Goal: Task Accomplishment & Management: Use online tool/utility

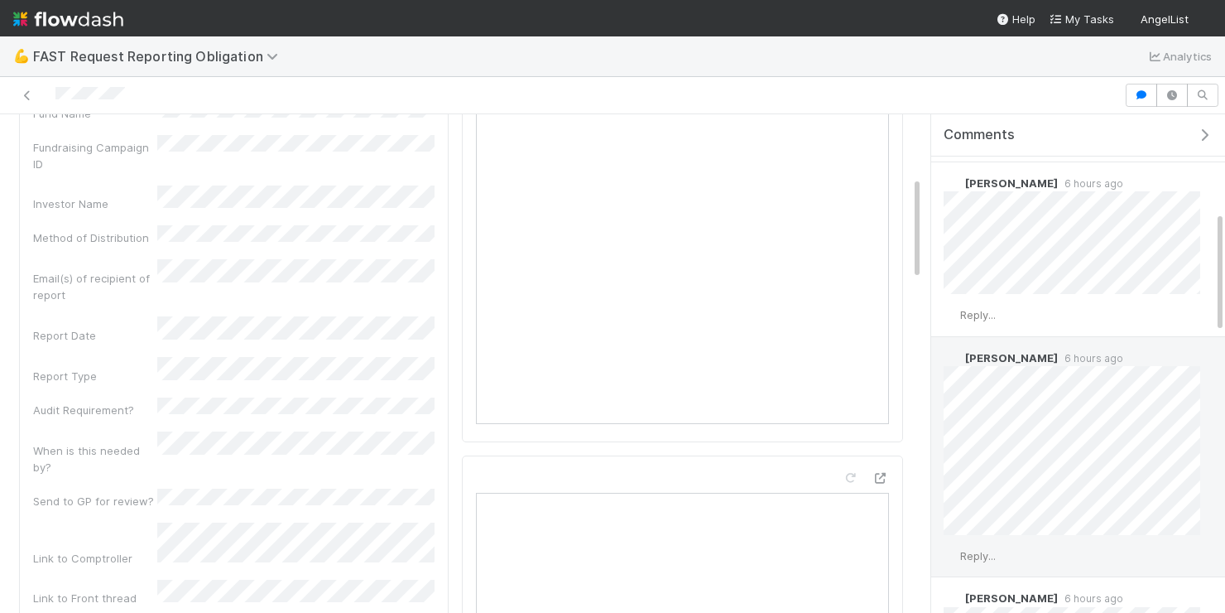
scroll to position [404, 0]
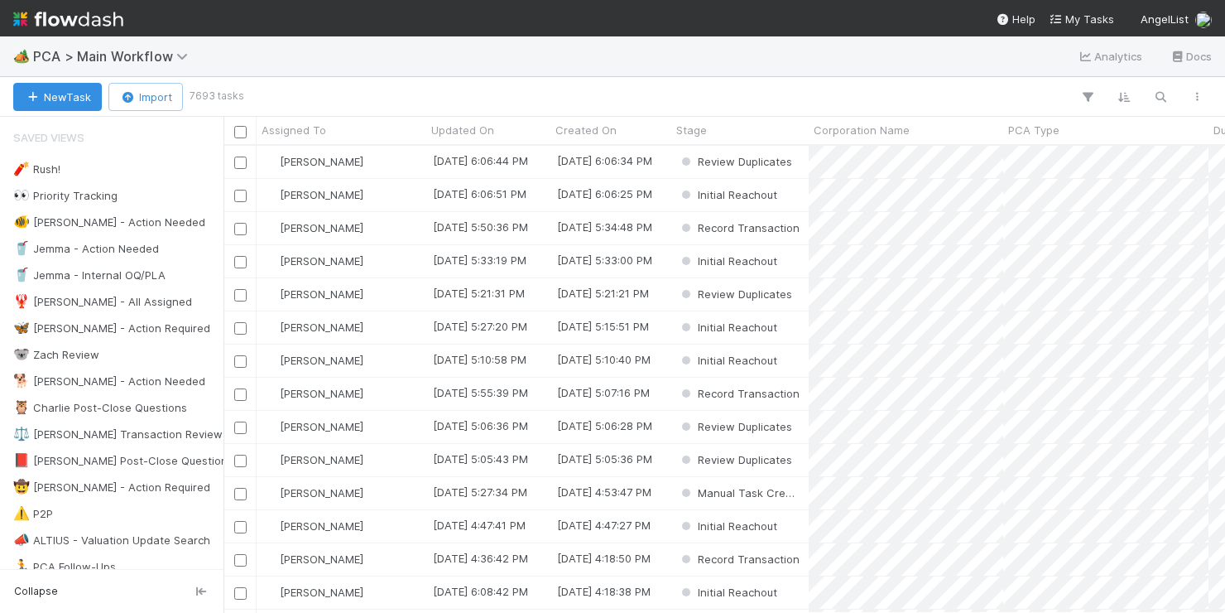
scroll to position [466, 1002]
click at [1151, 94] on button "button" at bounding box center [1161, 97] width 30 height 22
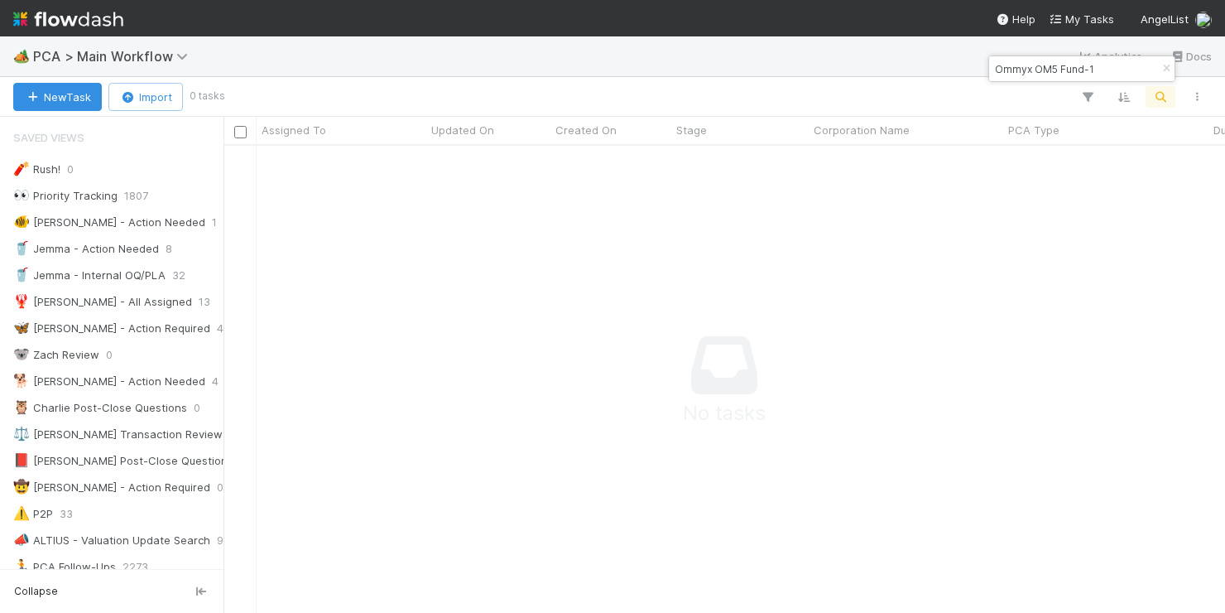
drag, startPoint x: 1102, startPoint y: 67, endPoint x: 1056, endPoint y: 66, distance: 45.5
click at [1056, 66] on input "Ommyx OM5 Fund-1" at bounding box center [1075, 69] width 166 height 20
type input "Ommyx"
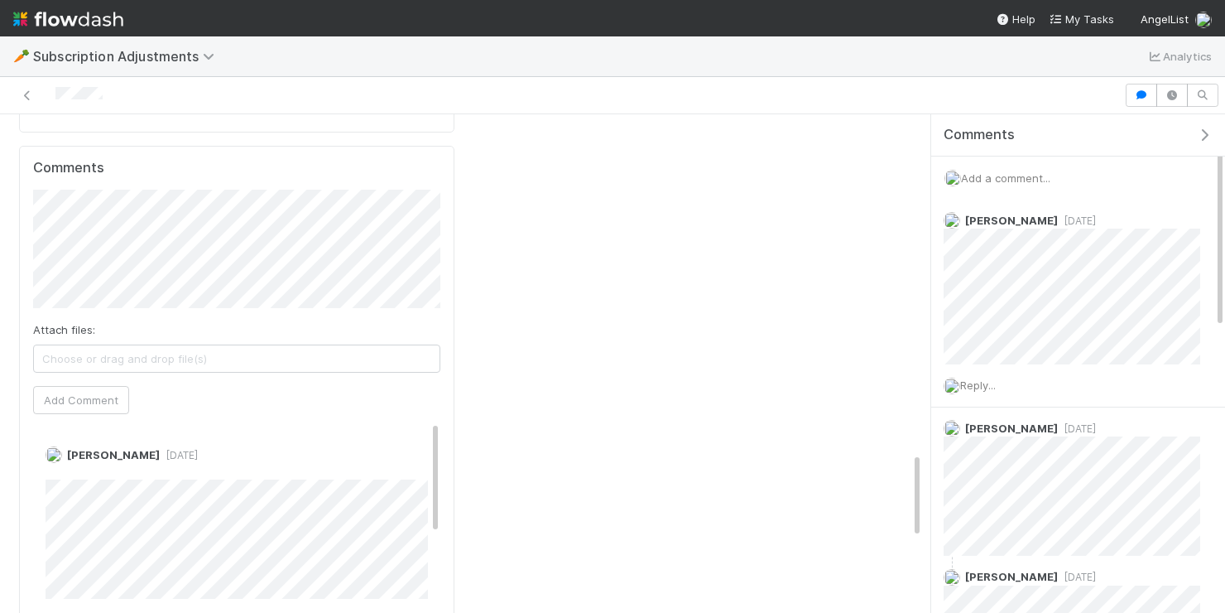
scroll to position [1987, 0]
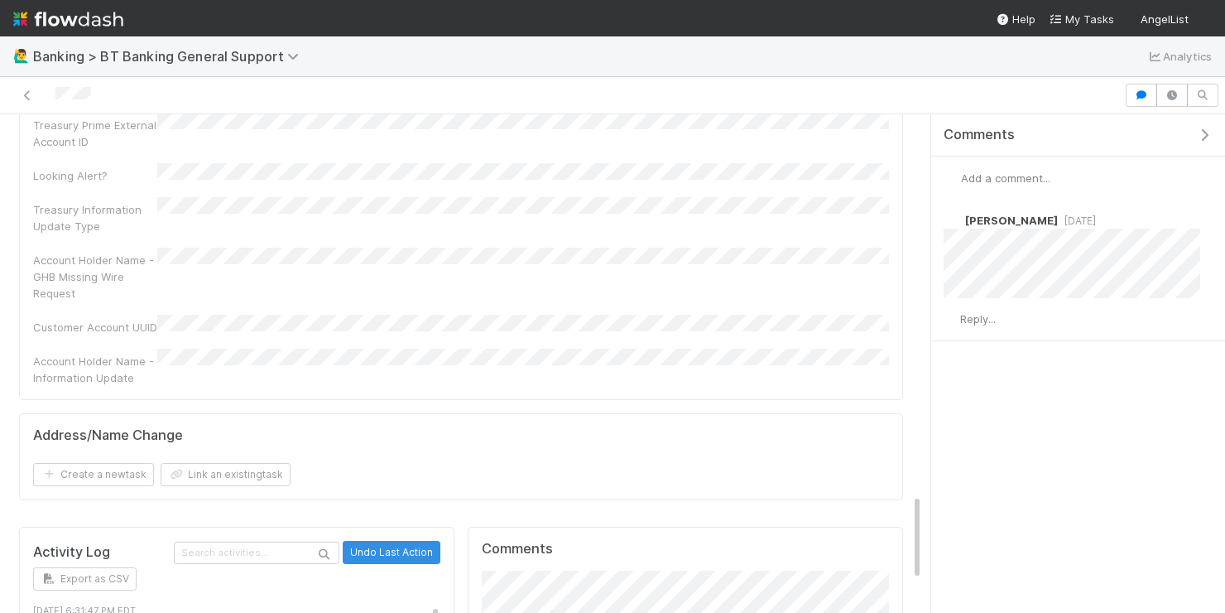
scroll to position [2360, 0]
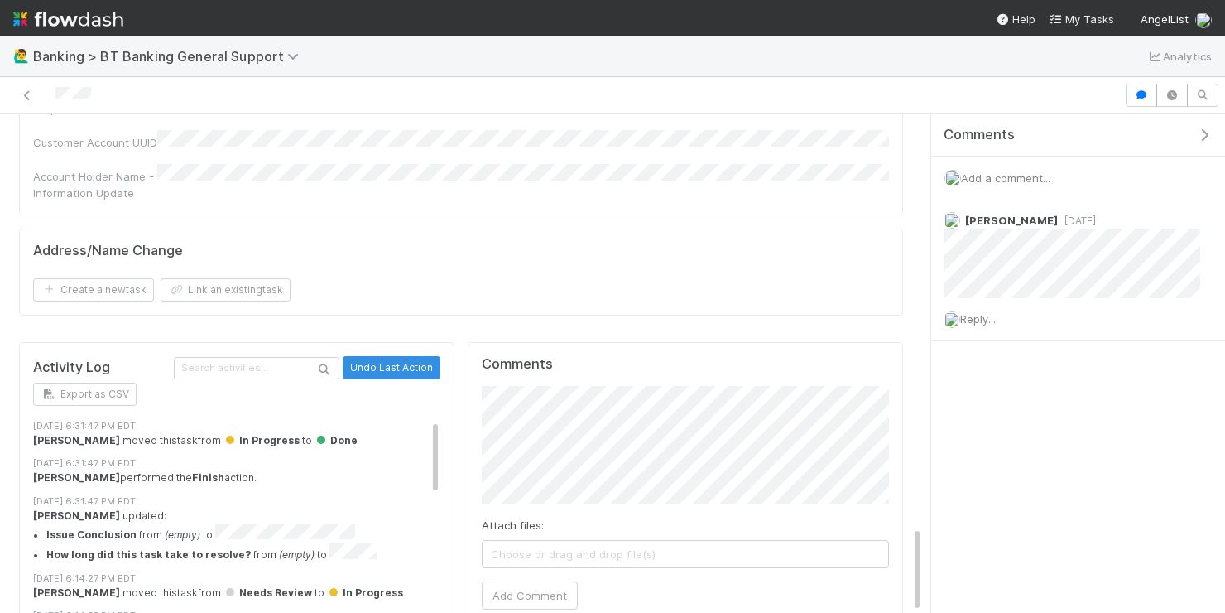
click at [464, 335] on div "Comments Attach files: Choose or drag and drop file(s) Add Comment [PERSON_NAME…" at bounding box center [685, 567] width 449 height 464
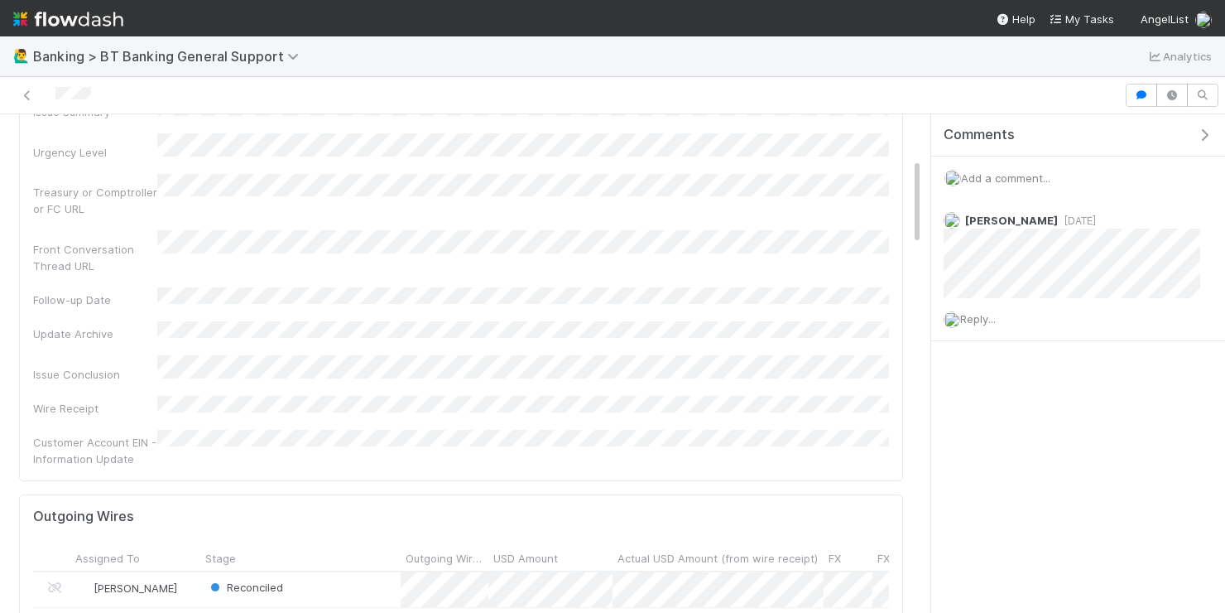
scroll to position [411, 0]
